Goal: Task Accomplishment & Management: Complete application form

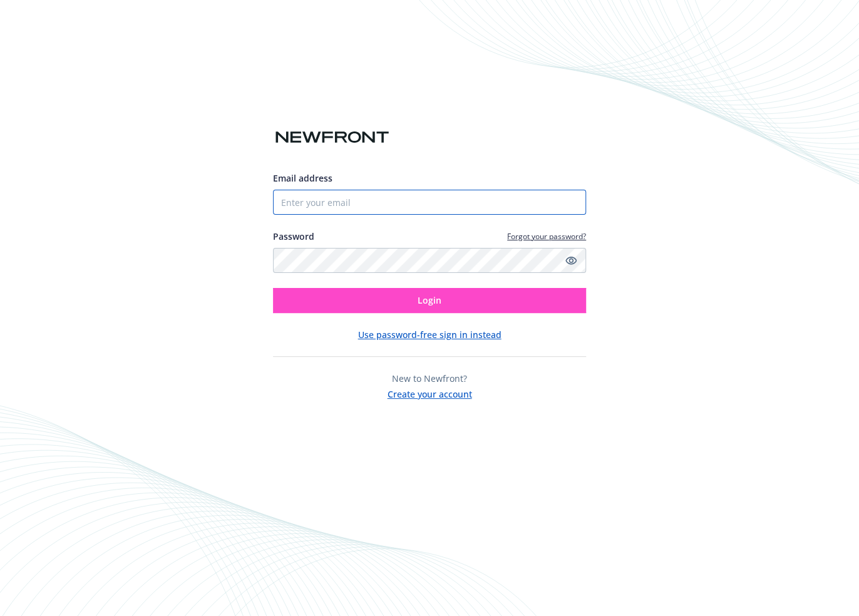
type input "[EMAIL_ADDRESS][DOMAIN_NAME]"
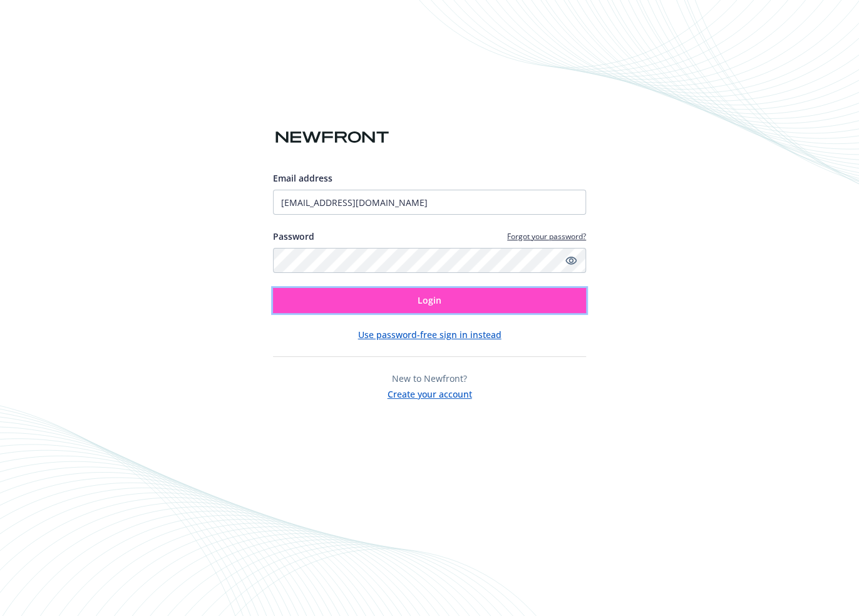
click at [427, 295] on span "Login" at bounding box center [430, 300] width 24 height 12
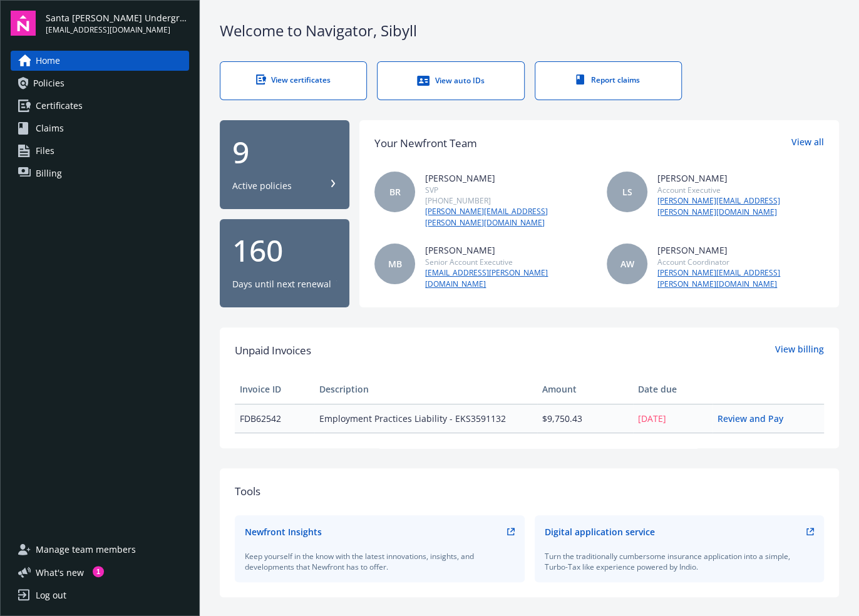
click at [53, 131] on span "Claims" at bounding box center [50, 128] width 28 height 20
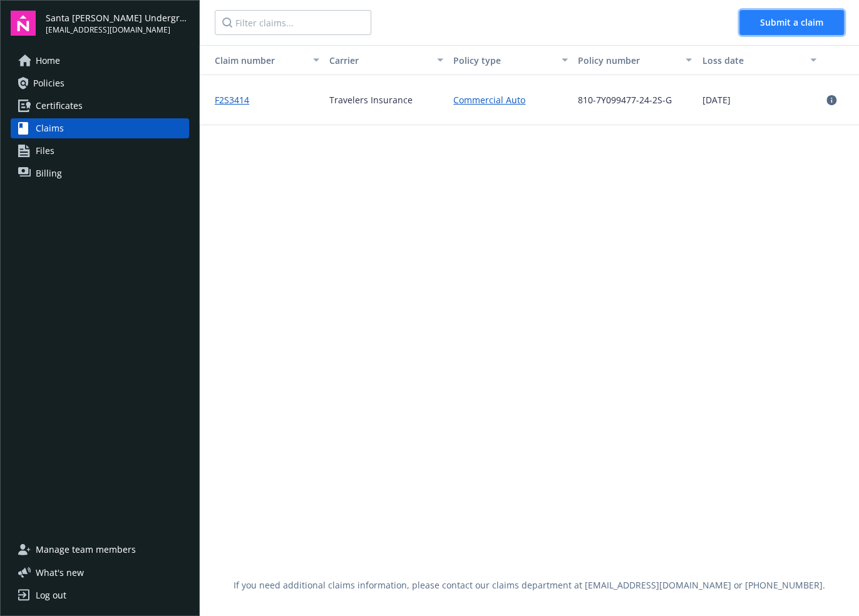
click at [760, 20] on button "Submit a claim" at bounding box center [791, 22] width 105 height 25
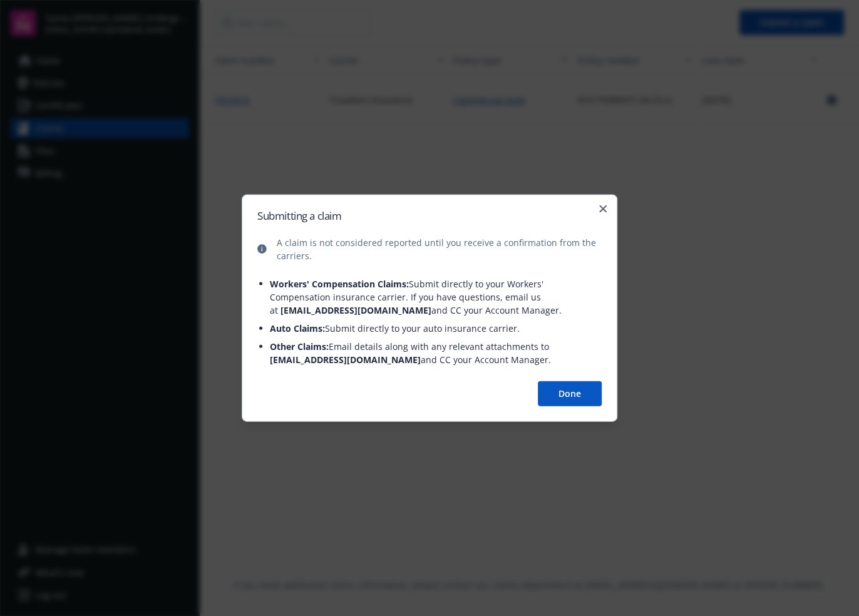
click at [558, 397] on button "Done" at bounding box center [570, 393] width 64 height 25
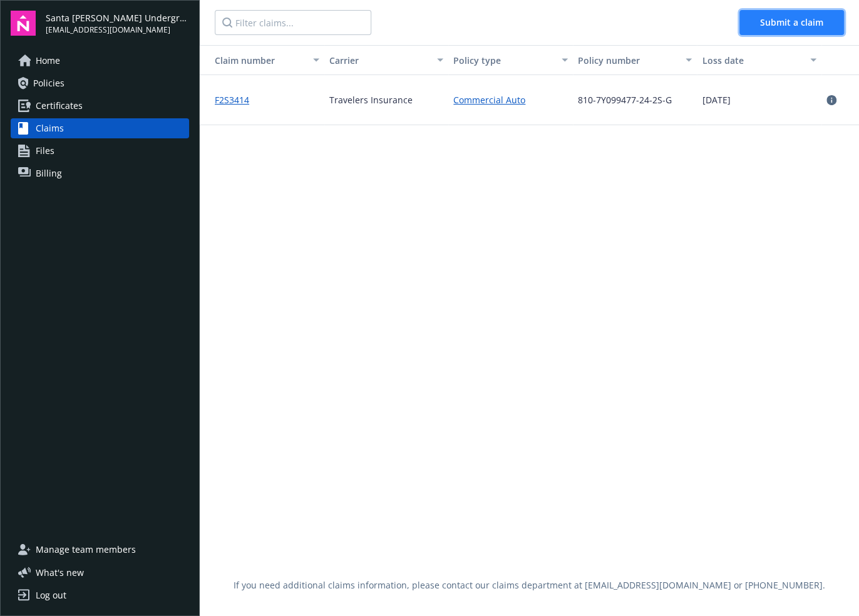
click at [765, 20] on span "Submit a claim" at bounding box center [791, 22] width 63 height 12
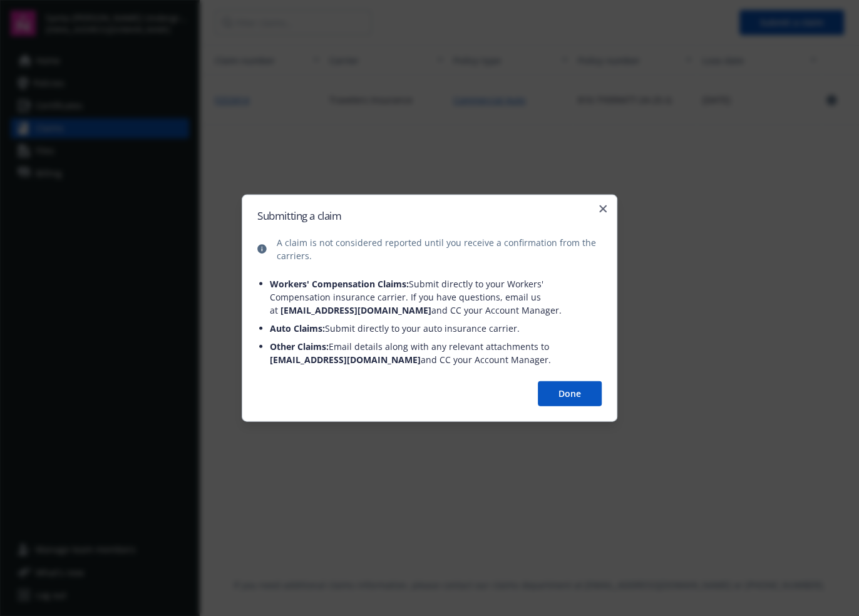
click at [549, 397] on button "Done" at bounding box center [570, 393] width 64 height 25
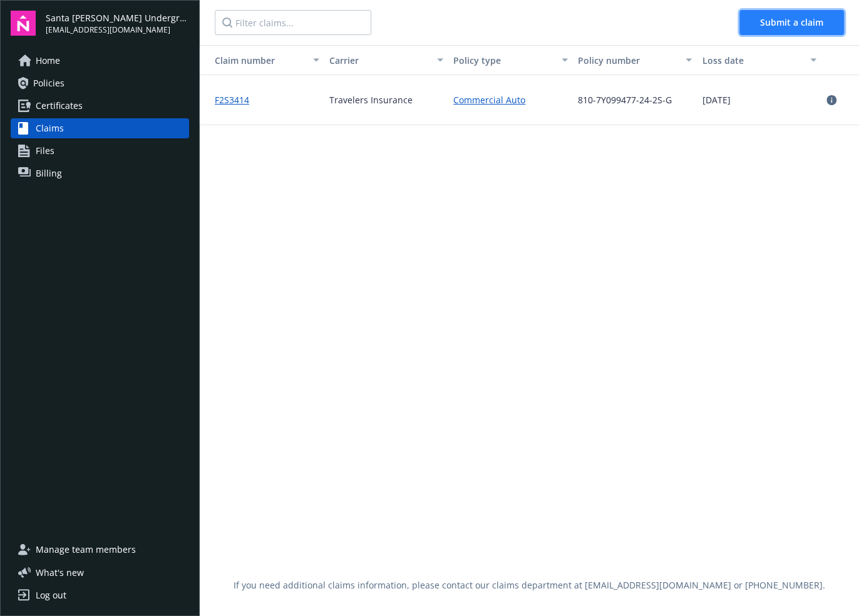
click at [784, 22] on span "Submit a claim" at bounding box center [791, 22] width 63 height 12
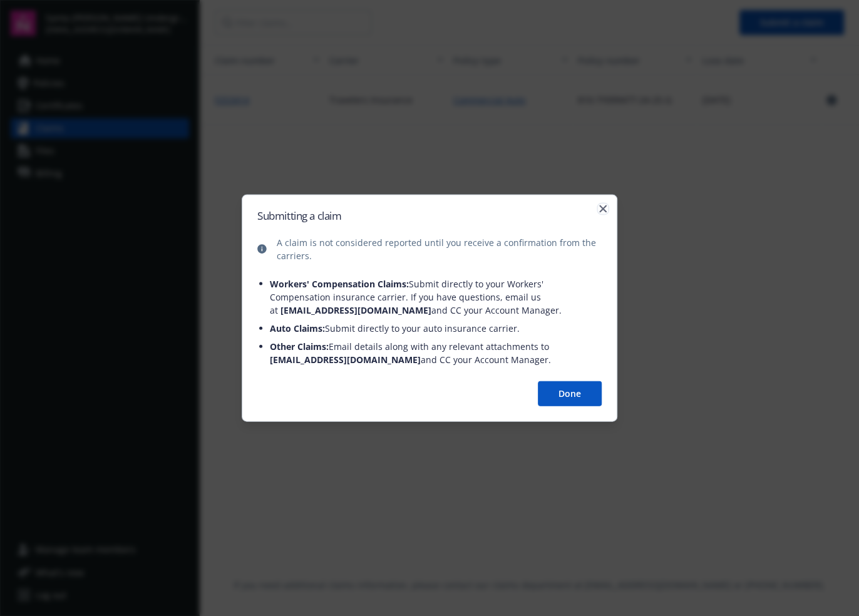
click at [605, 208] on icon "button" at bounding box center [603, 209] width 8 height 8
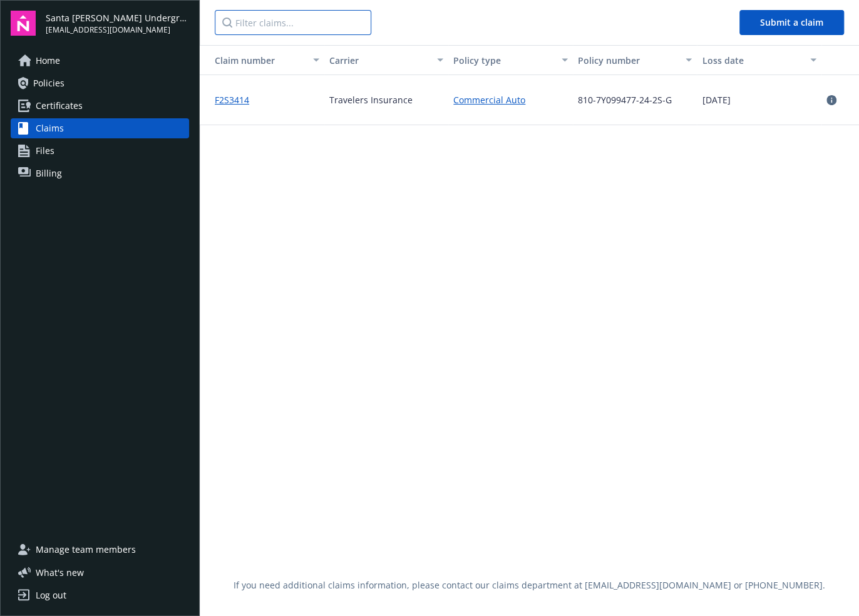
click at [281, 23] on input "Filter claims..." at bounding box center [293, 22] width 157 height 25
click at [51, 126] on span "Claims" at bounding box center [50, 128] width 28 height 20
click at [97, 364] on div "Home Policies Certificates Claims Files Billing" at bounding box center [100, 288] width 178 height 474
click at [48, 123] on span "Claims" at bounding box center [50, 128] width 28 height 20
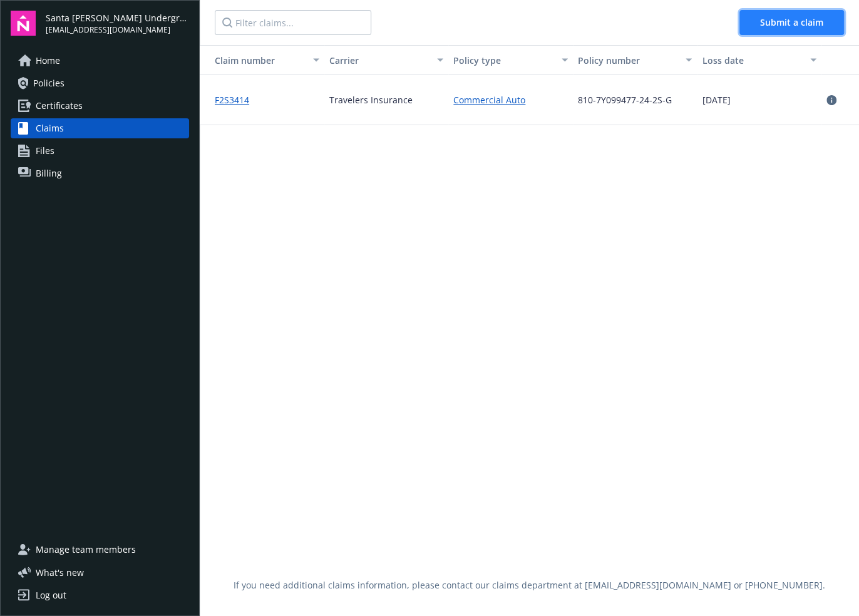
click at [760, 23] on span "Submit a claim" at bounding box center [791, 22] width 63 height 12
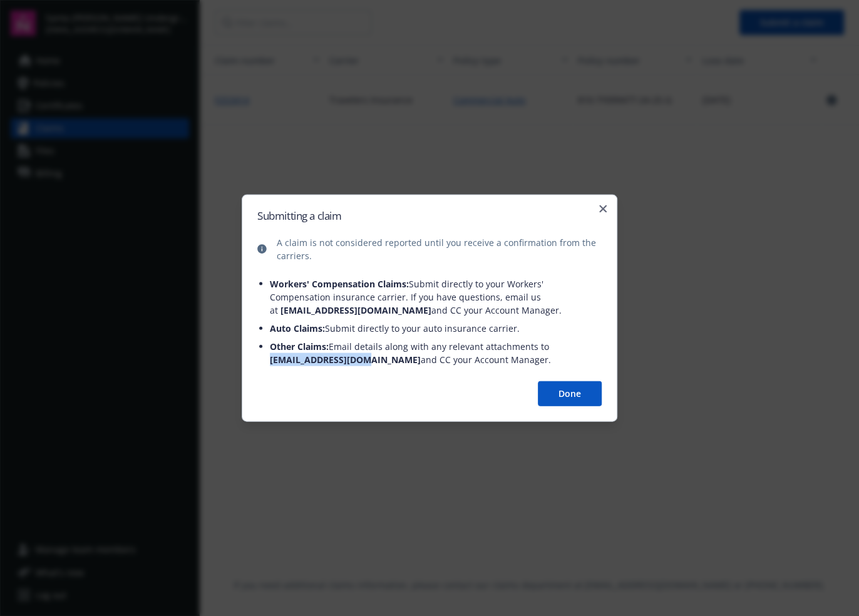
drag, startPoint x: 269, startPoint y: 359, endPoint x: 364, endPoint y: 358, distance: 94.6
click at [364, 358] on span "claims@newfront.com" at bounding box center [345, 360] width 151 height 12
click at [605, 210] on icon "button" at bounding box center [603, 209] width 8 height 8
